Goal: Information Seeking & Learning: Check status

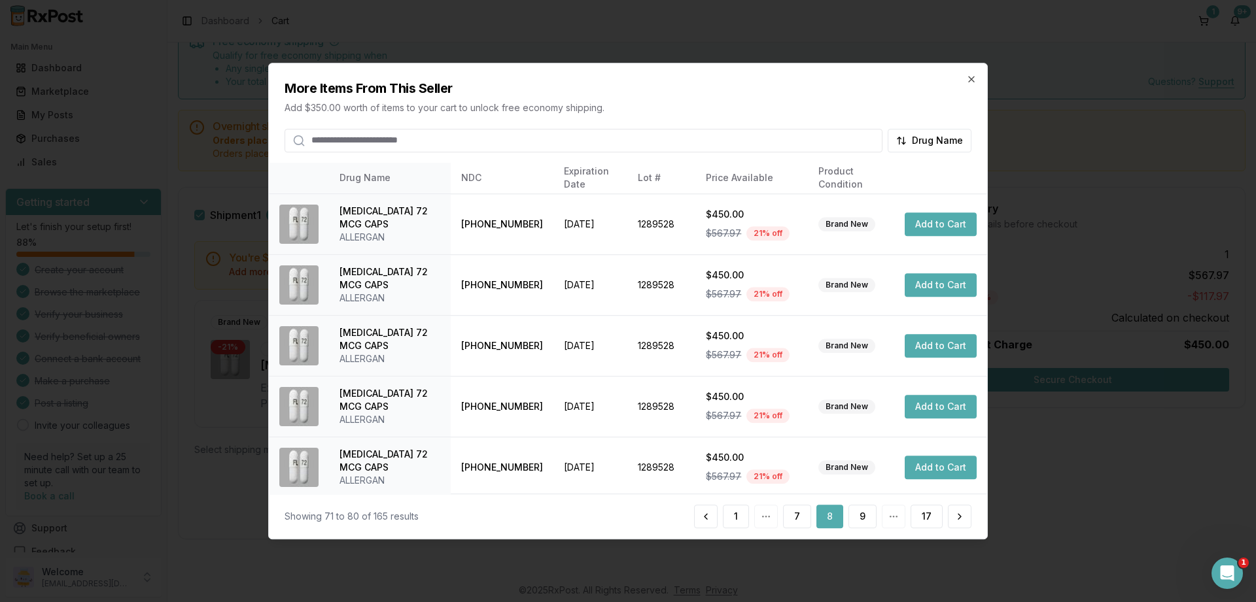
click at [977, 77] on div "More Items From This Seller Add $350.00 worth of items to your cart to unlock f…" at bounding box center [628, 107] width 718 height 89
click at [970, 84] on icon "button" at bounding box center [971, 79] width 10 height 10
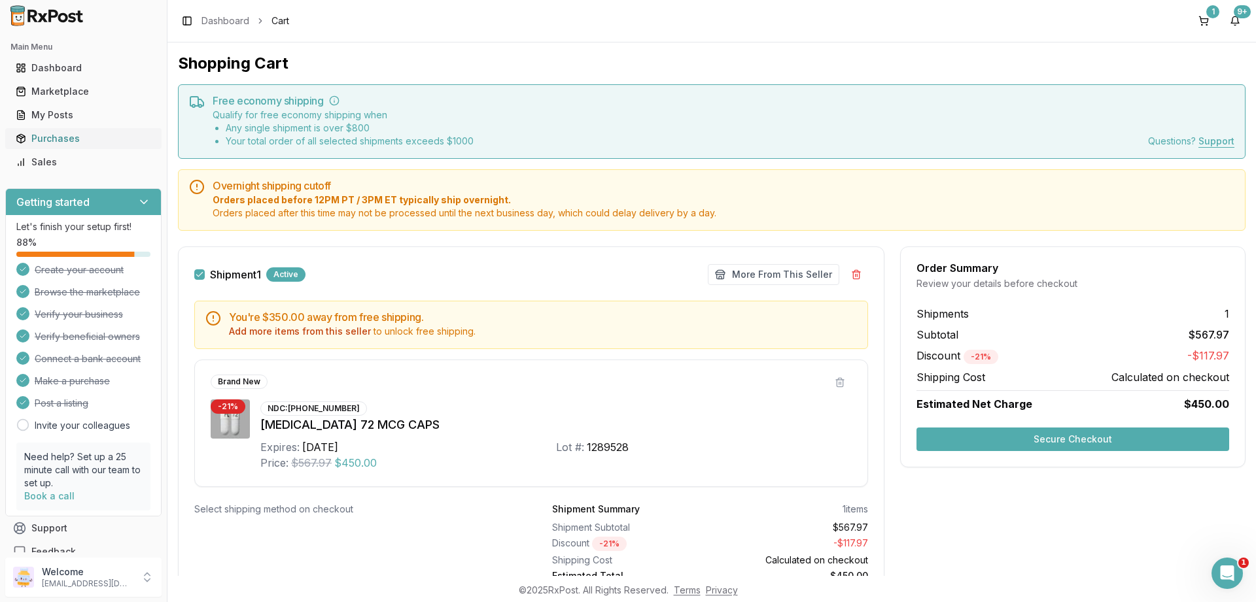
click at [61, 147] on link "Purchases" at bounding box center [83, 139] width 146 height 24
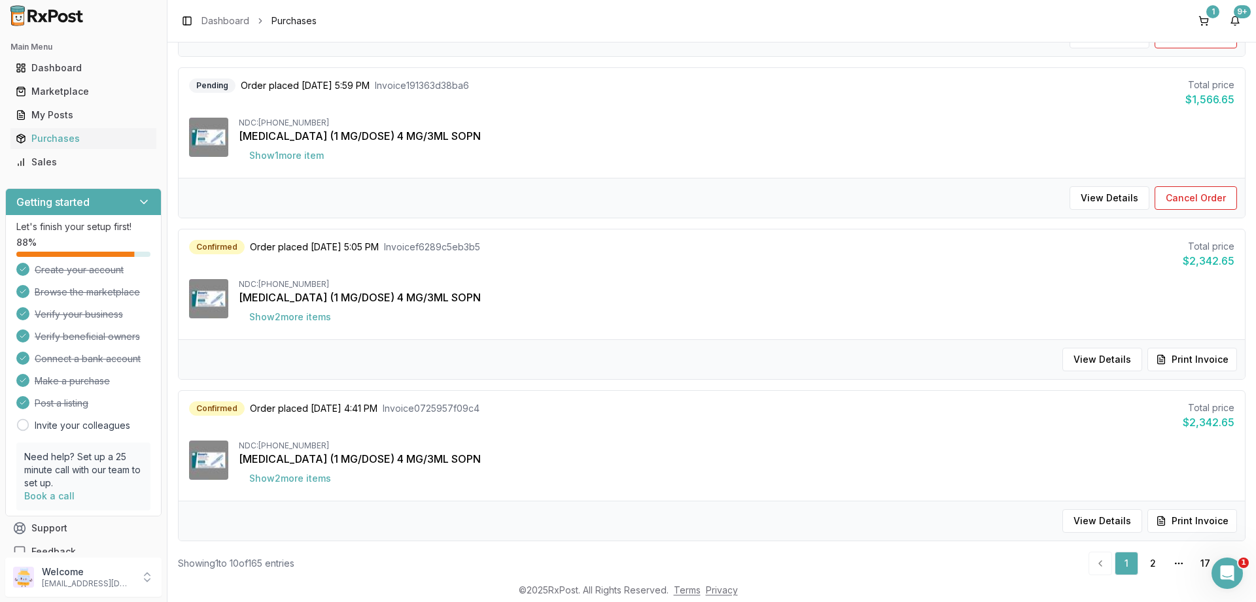
scroll to position [1262, 0]
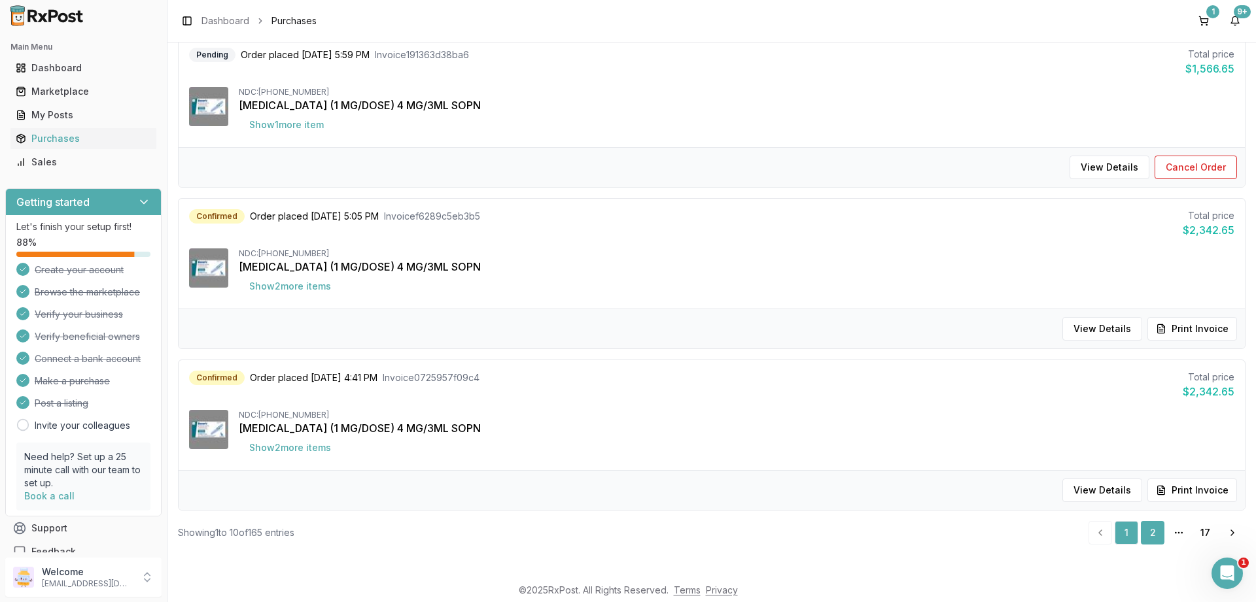
click at [1158, 540] on link "2" at bounding box center [1153, 533] width 24 height 24
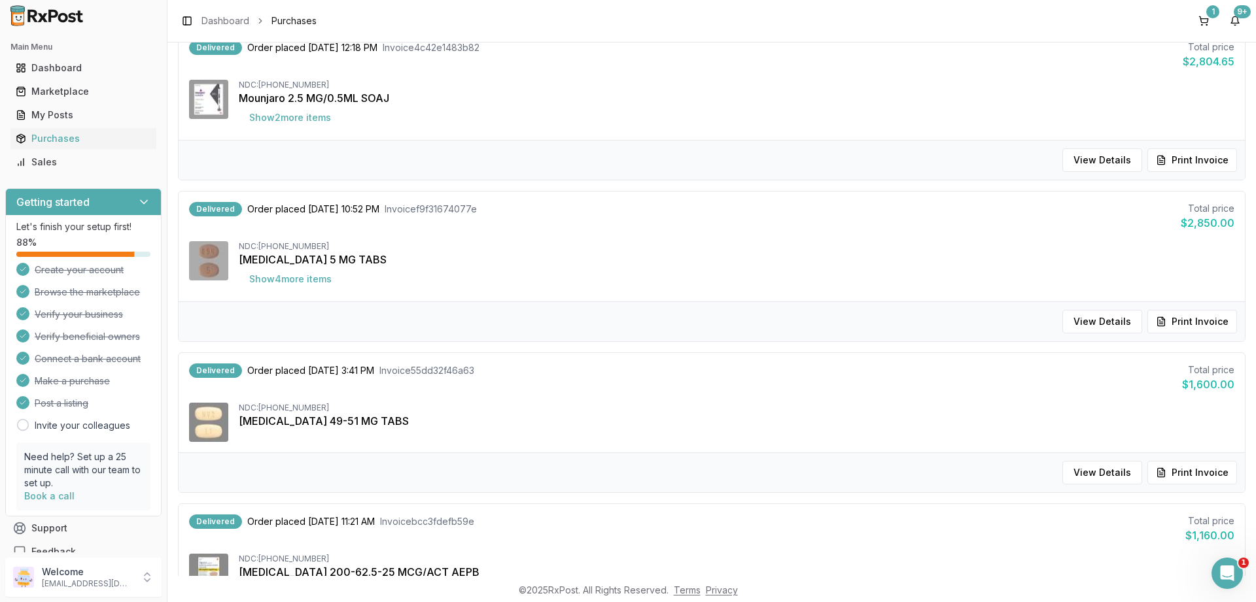
scroll to position [1252, 0]
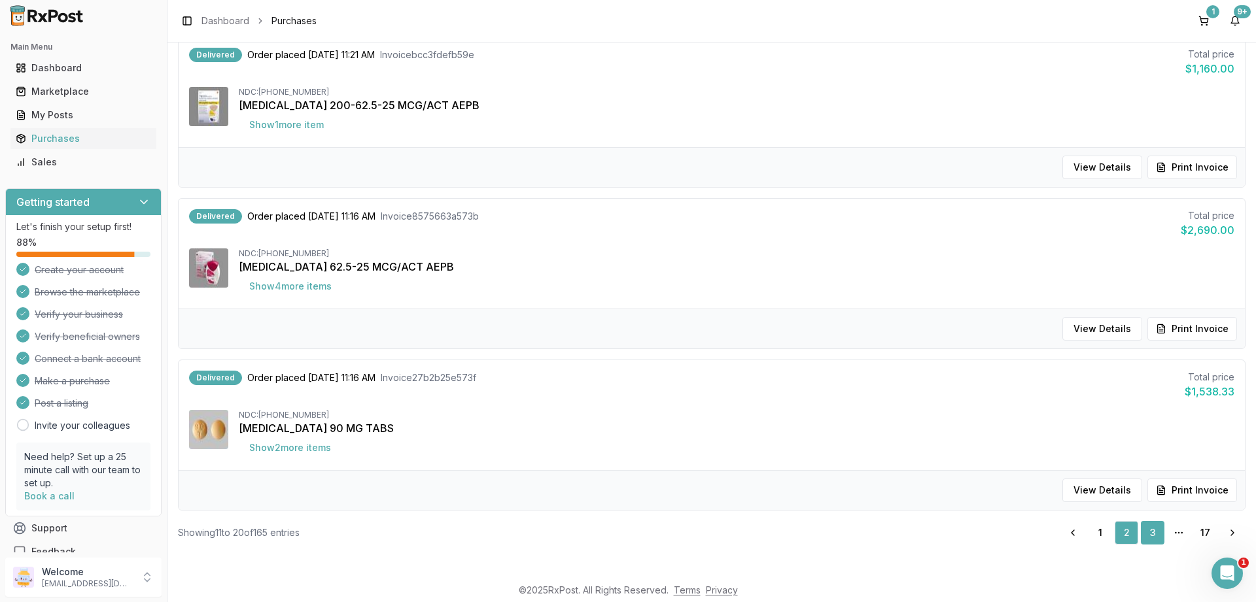
click at [1151, 532] on link "3" at bounding box center [1153, 533] width 24 height 24
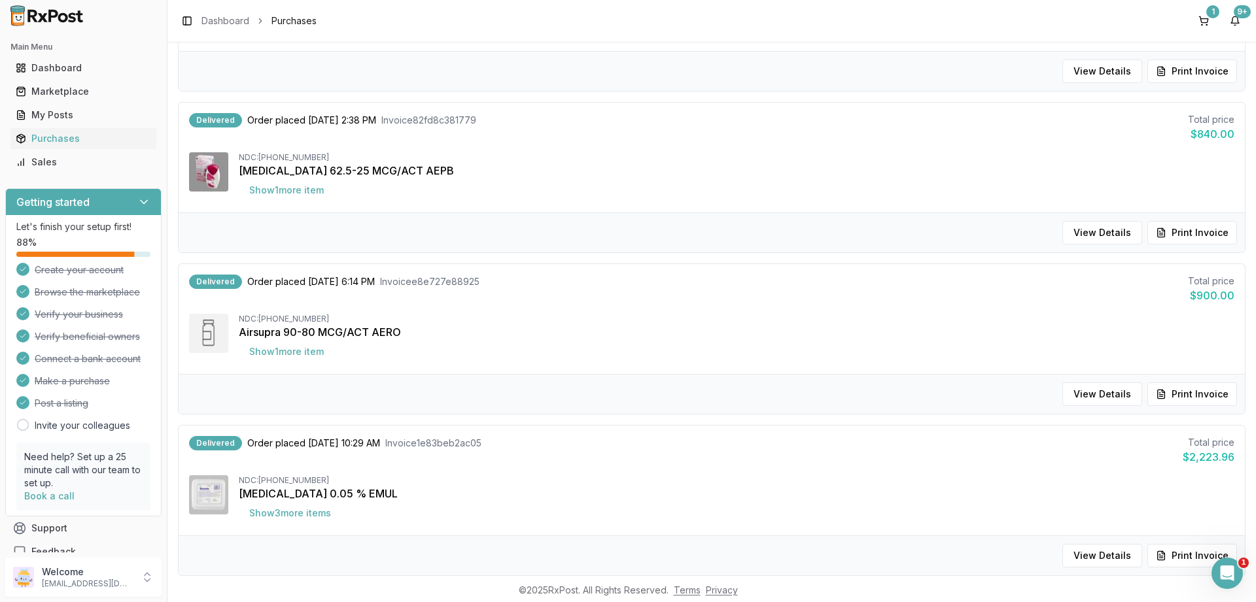
scroll to position [1252, 0]
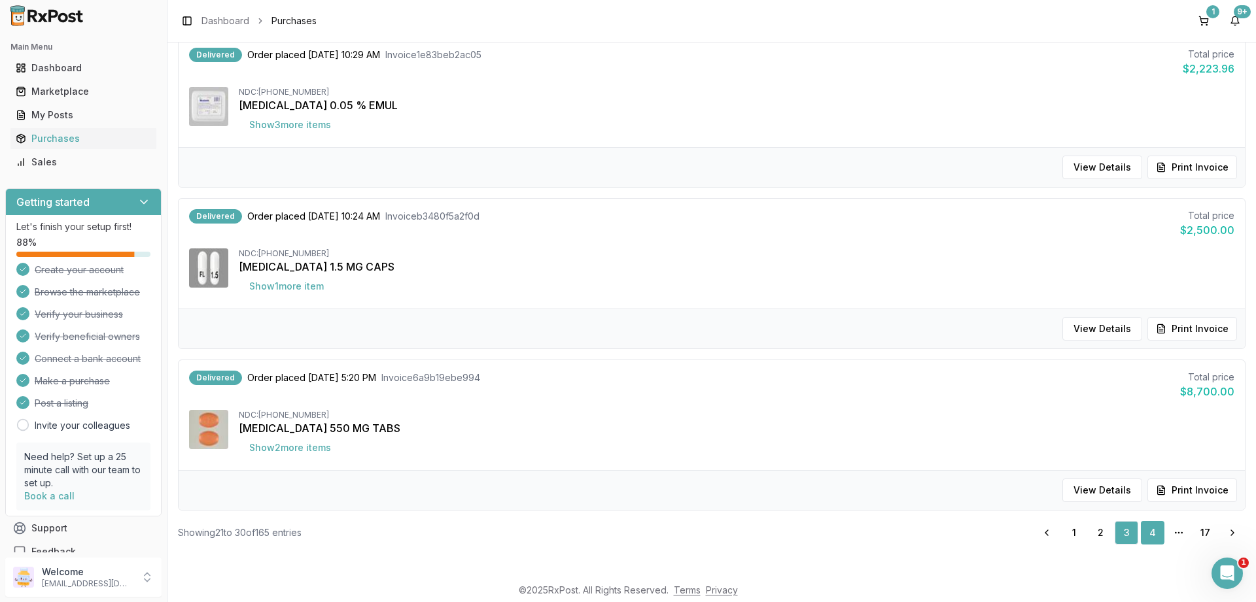
click at [1154, 532] on link "4" at bounding box center [1153, 533] width 24 height 24
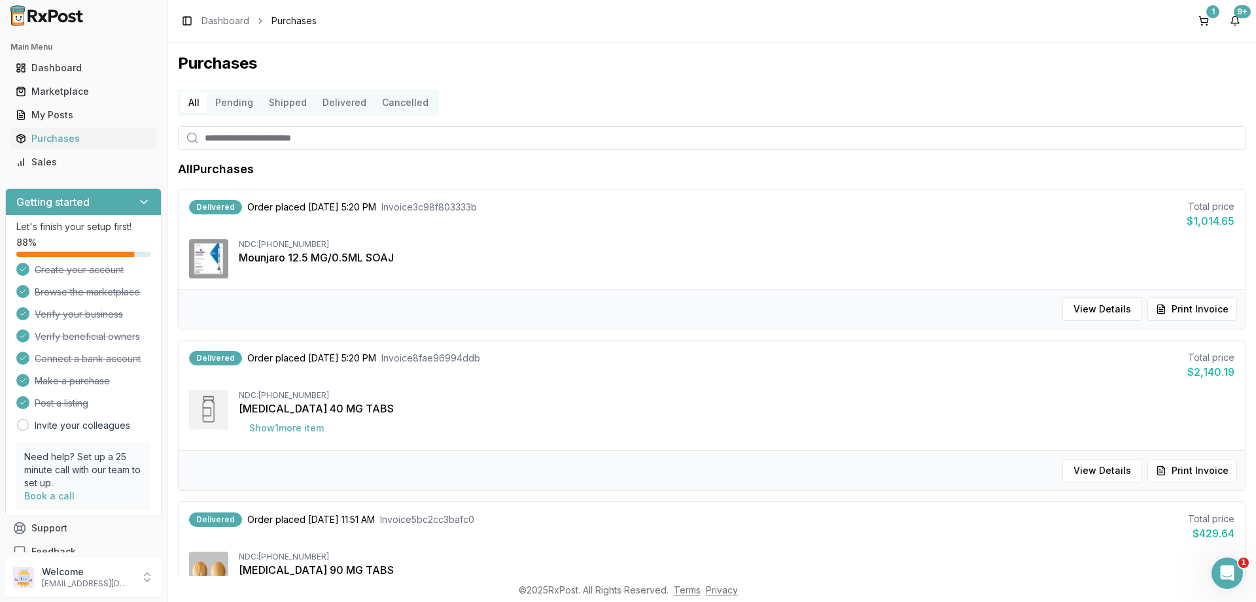
click at [235, 101] on button "Pending" at bounding box center [234, 102] width 54 height 21
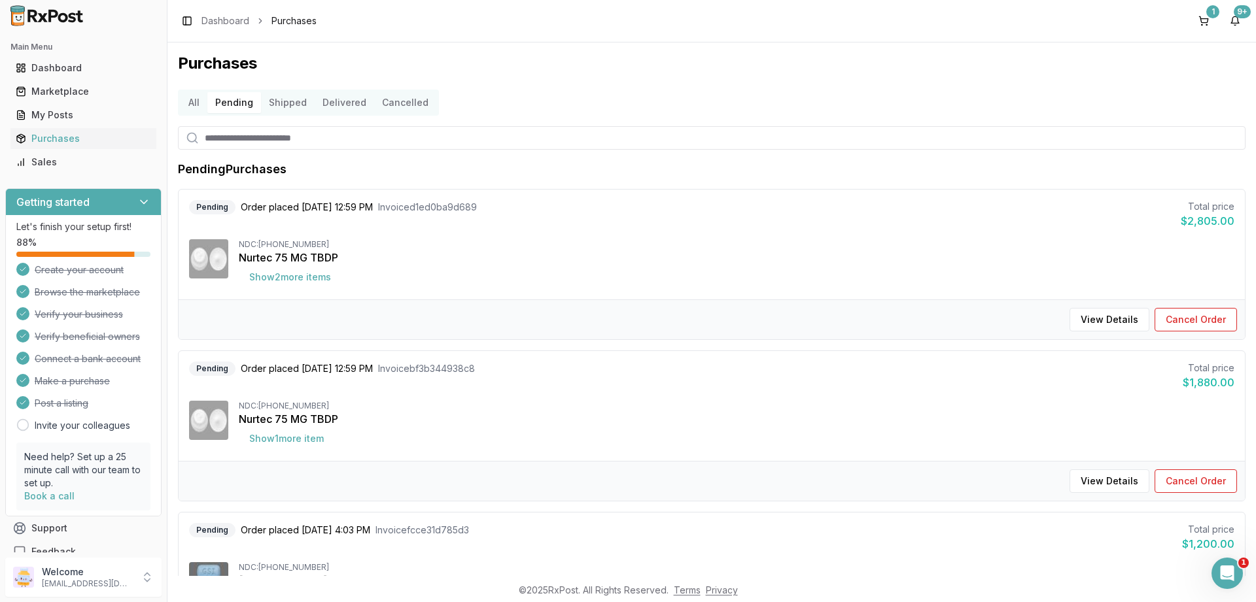
click at [292, 107] on button "Shipped" at bounding box center [288, 102] width 54 height 21
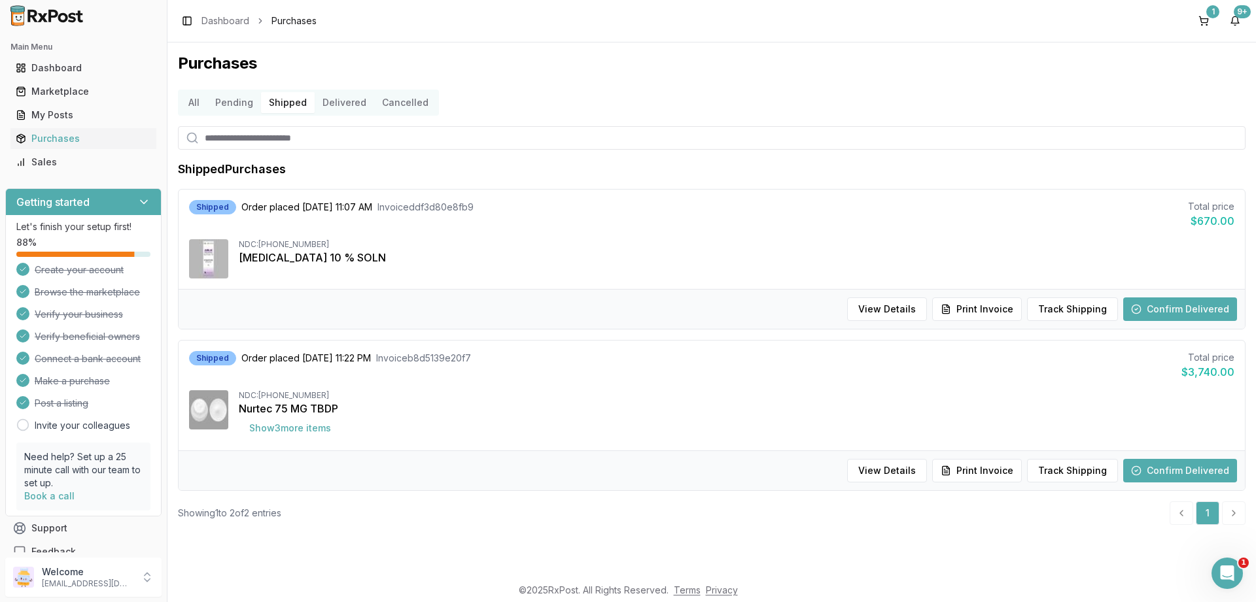
click at [338, 107] on button "Delivered" at bounding box center [345, 102] width 60 height 21
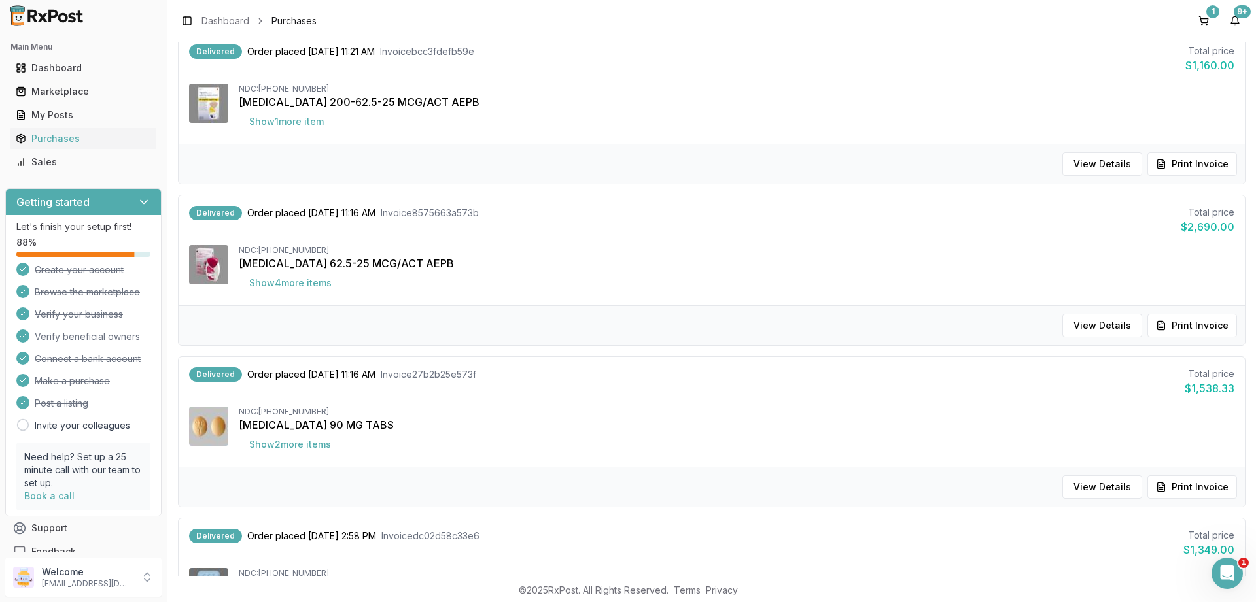
scroll to position [628, 0]
click at [63, 94] on div "Marketplace" at bounding box center [83, 91] width 135 height 13
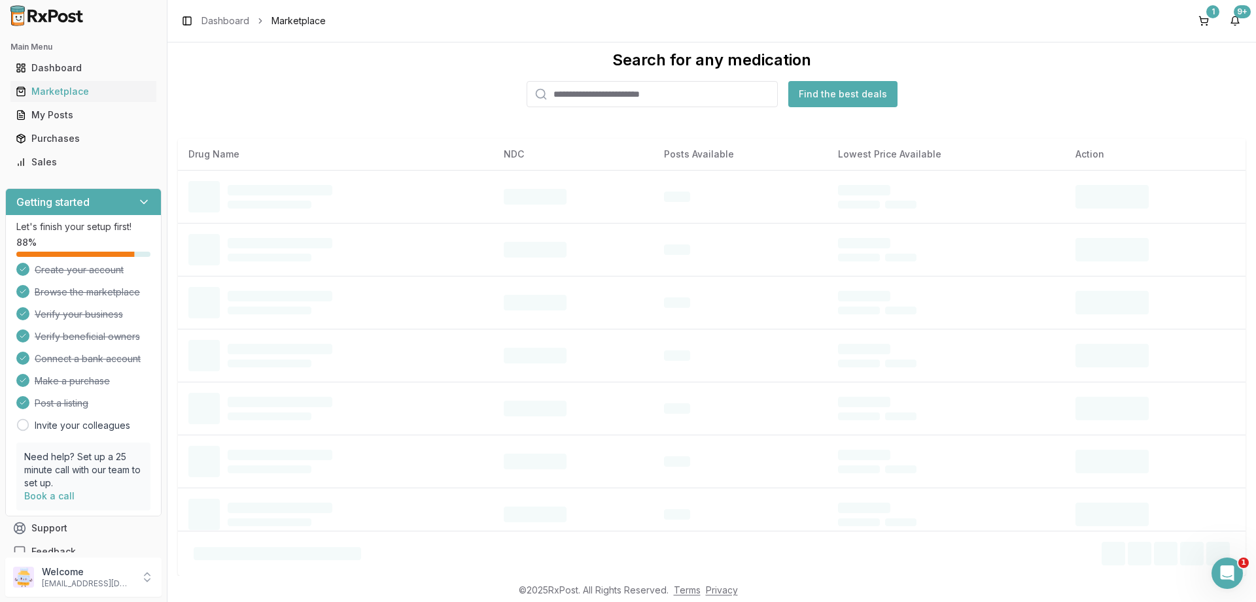
click at [595, 95] on input "search" at bounding box center [652, 94] width 251 height 26
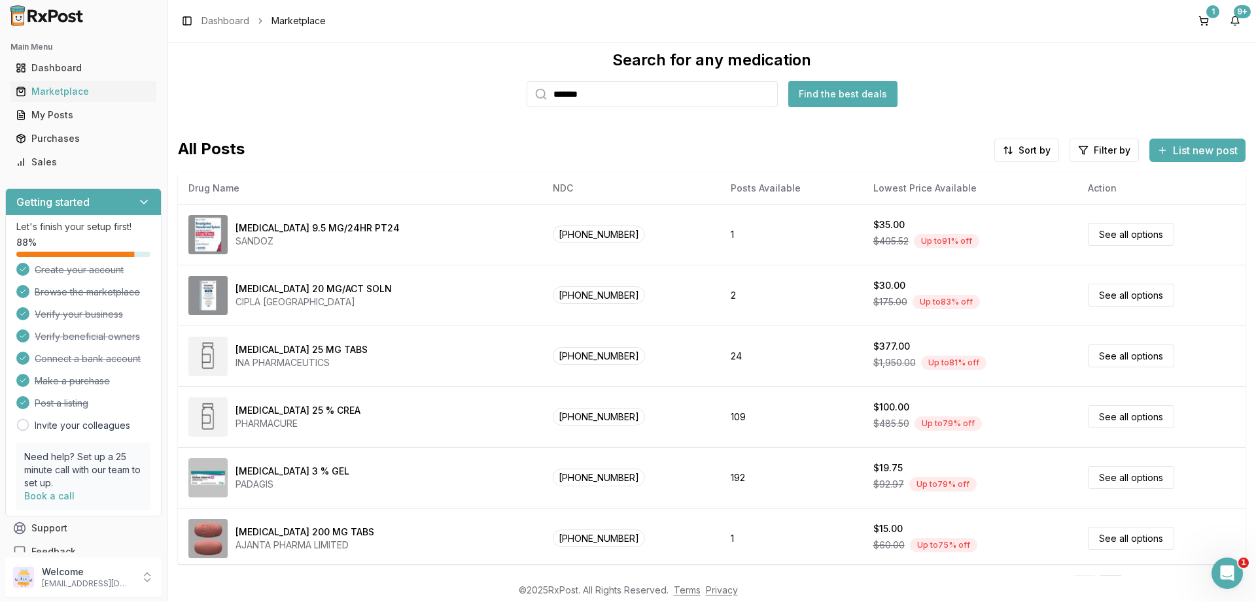
type input "*******"
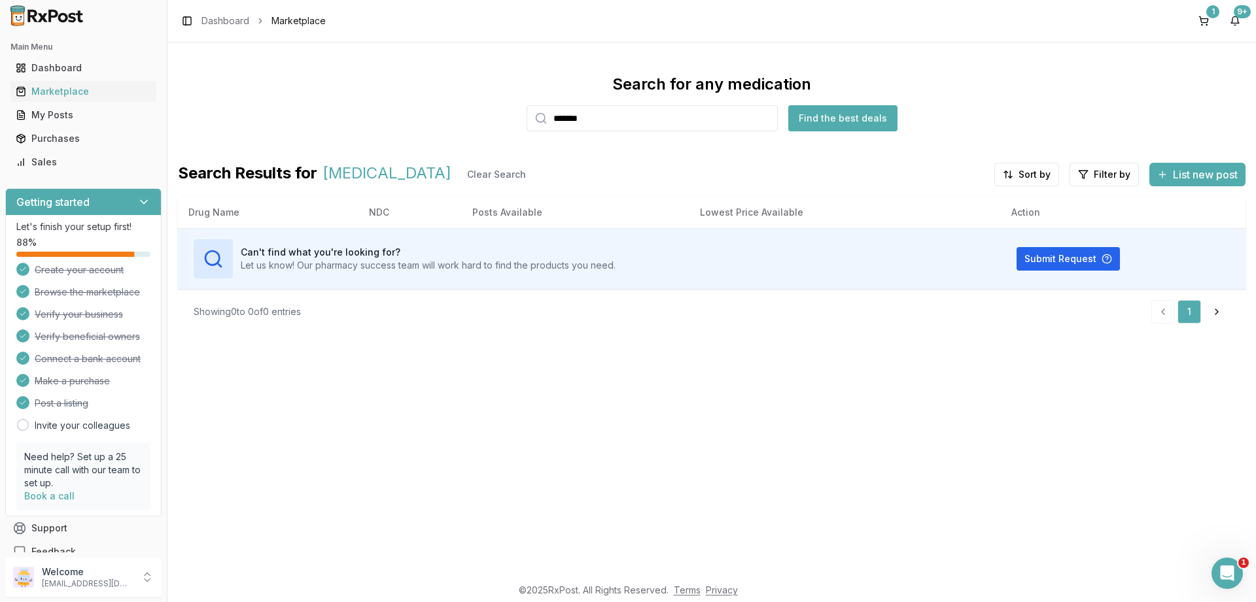
click at [808, 96] on div "Search for any medication ******* Find the best deals" at bounding box center [712, 103] width 1068 height 58
click at [825, 113] on button "Find the best deals" at bounding box center [842, 118] width 109 height 26
